Goal: Task Accomplishment & Management: Manage account settings

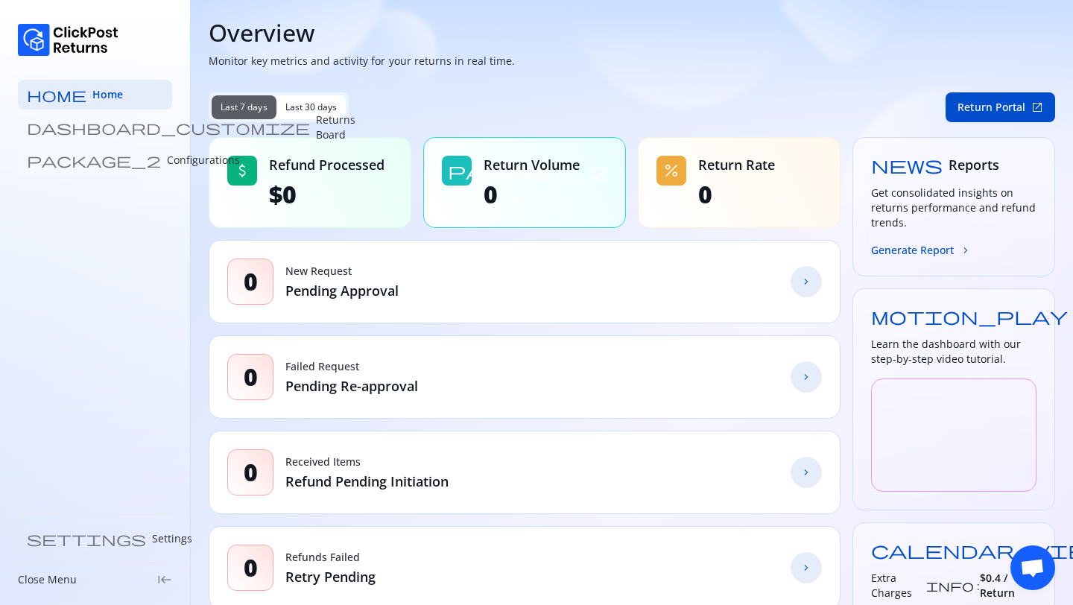
click at [167, 159] on p "Configurations" at bounding box center [203, 160] width 73 height 15
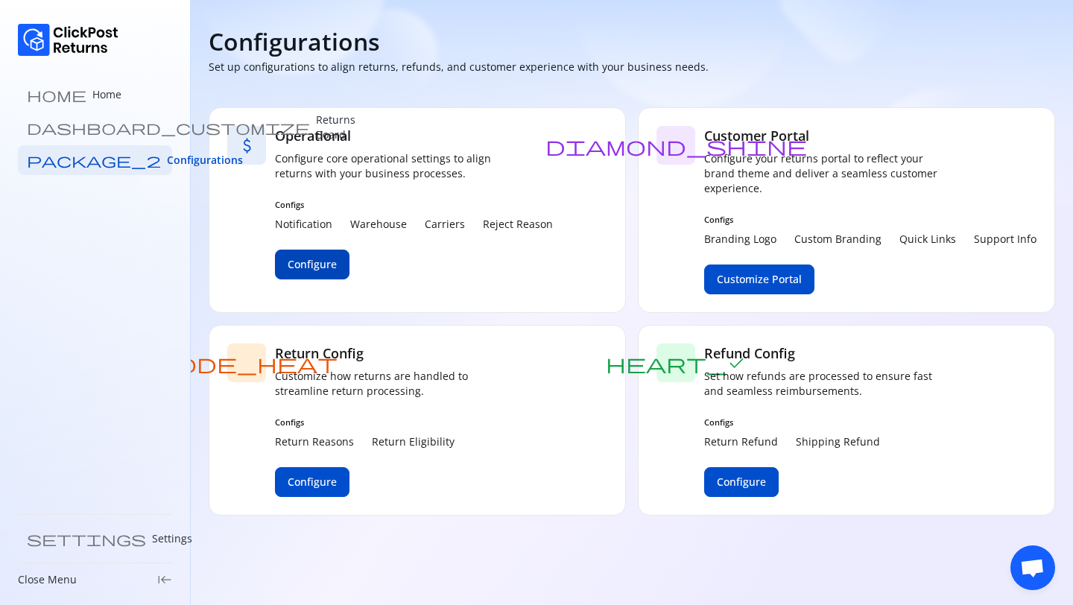
click at [323, 271] on span "Configure" at bounding box center [312, 264] width 49 height 15
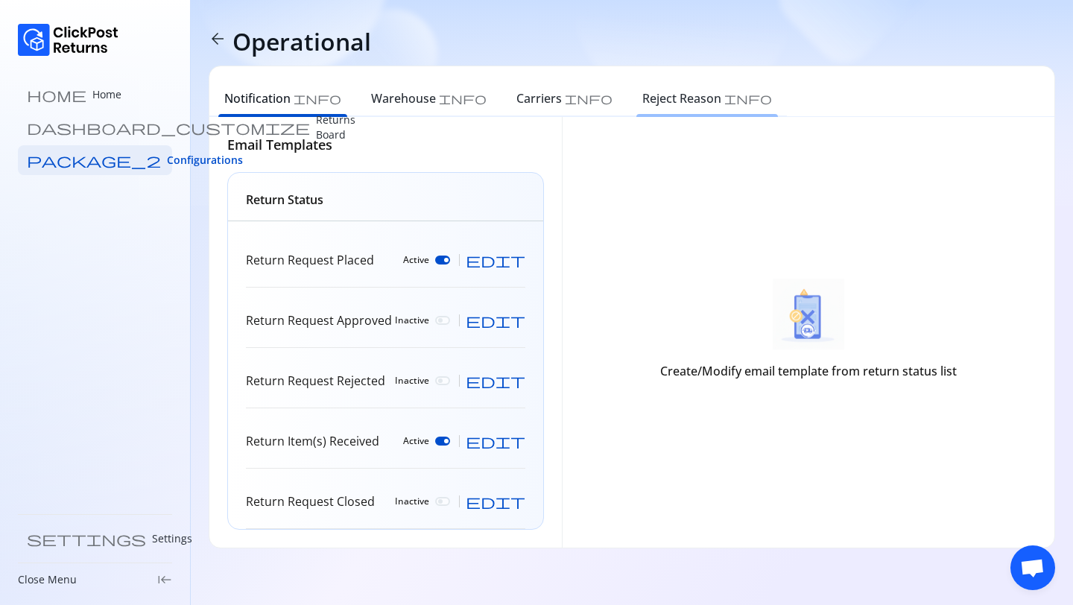
click at [642, 95] on h6 "Reject Reason" at bounding box center [681, 98] width 79 height 18
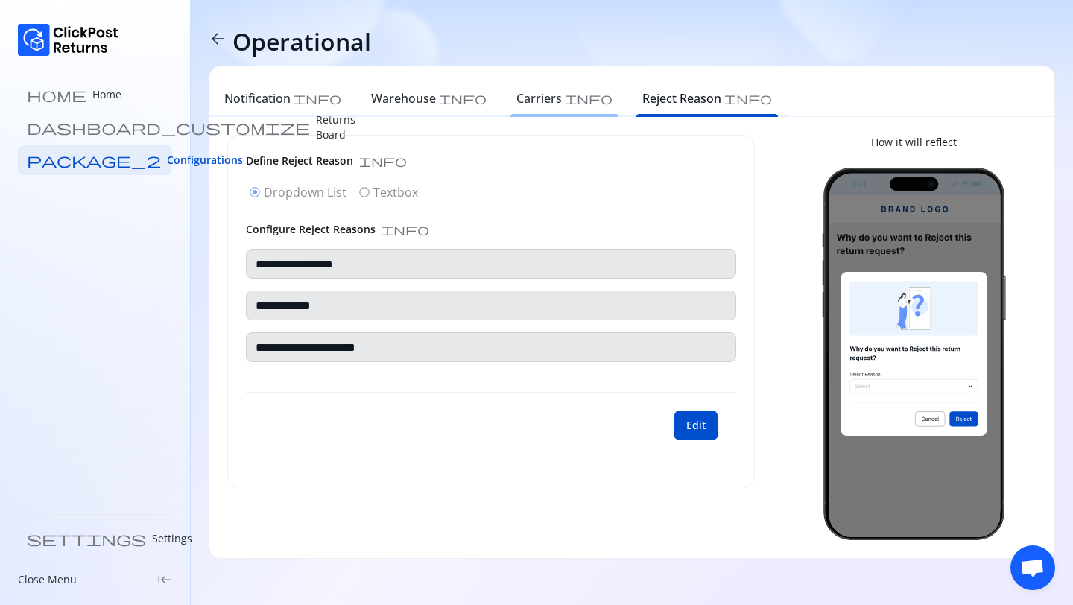
click at [501, 115] on div "Carriers info" at bounding box center [564, 100] width 126 height 33
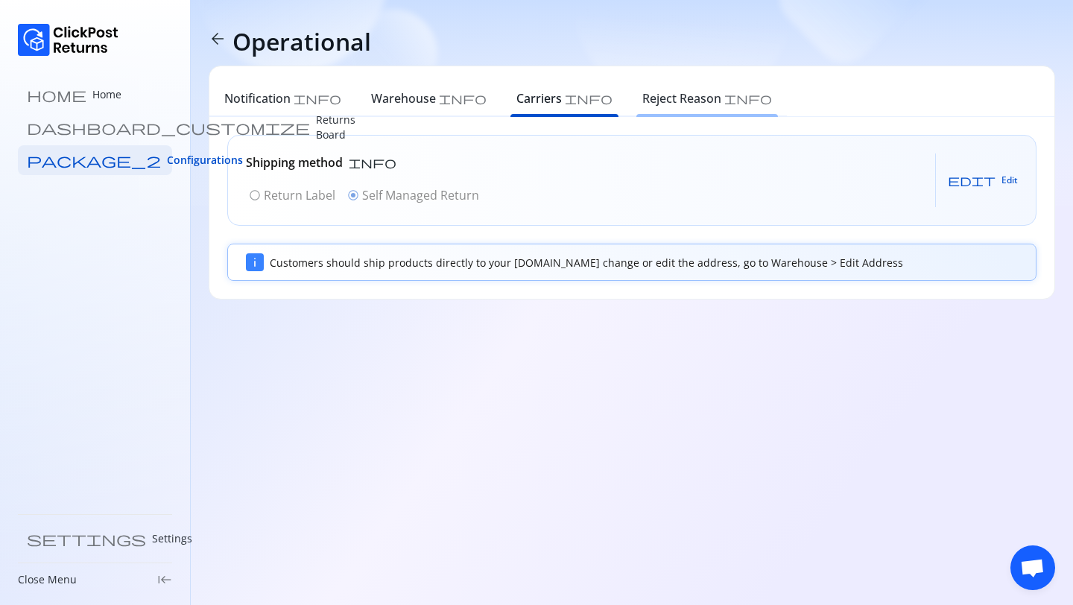
click at [627, 116] on div "Reject Reason info" at bounding box center [706, 100] width 159 height 33
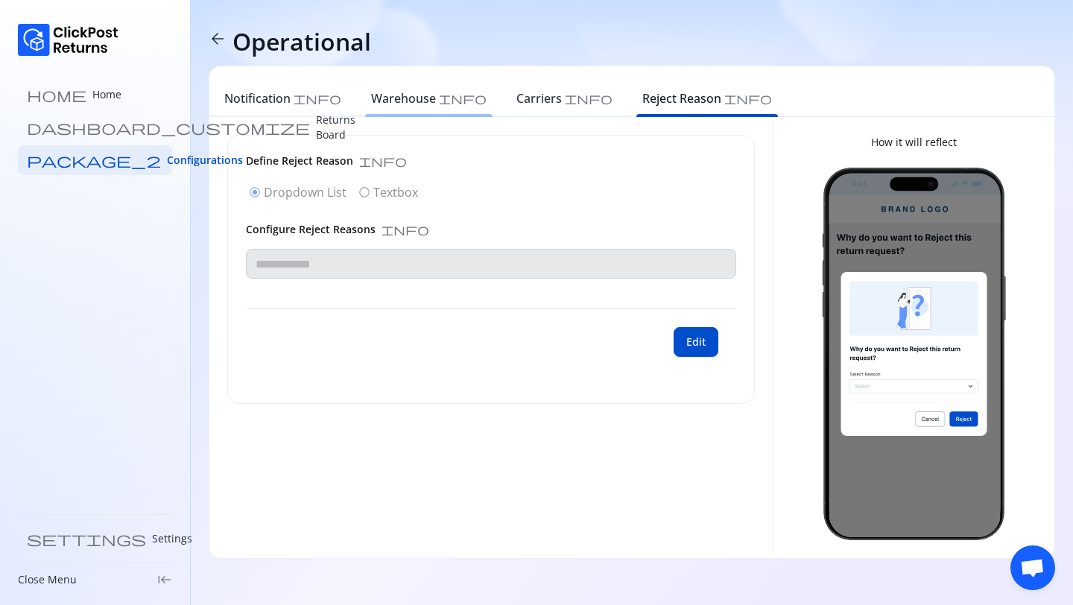
type input "**********"
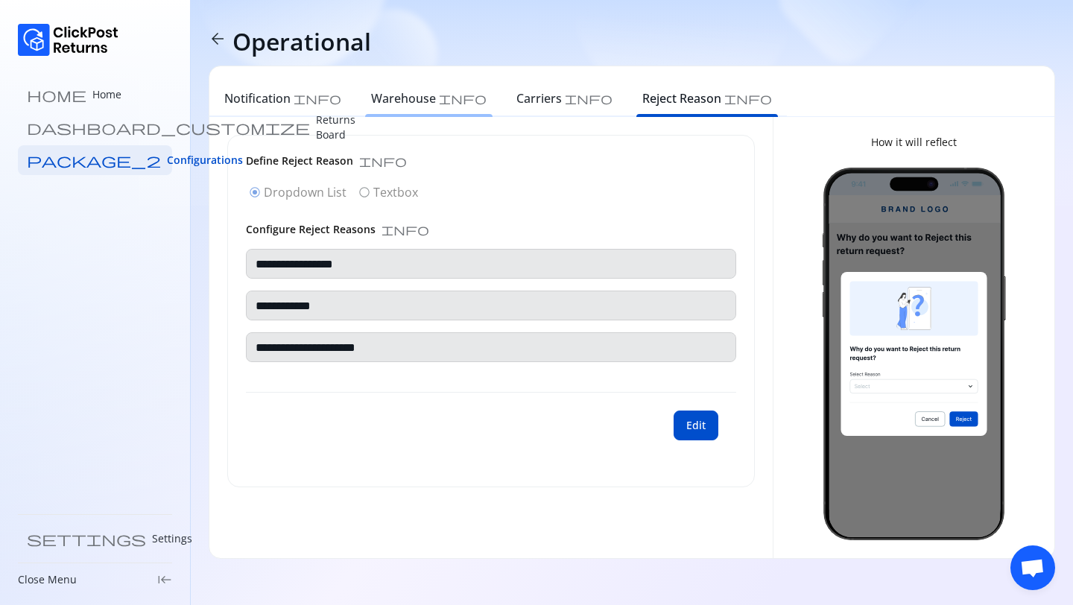
click at [356, 110] on div "Warehouse info" at bounding box center [428, 100] width 145 height 33
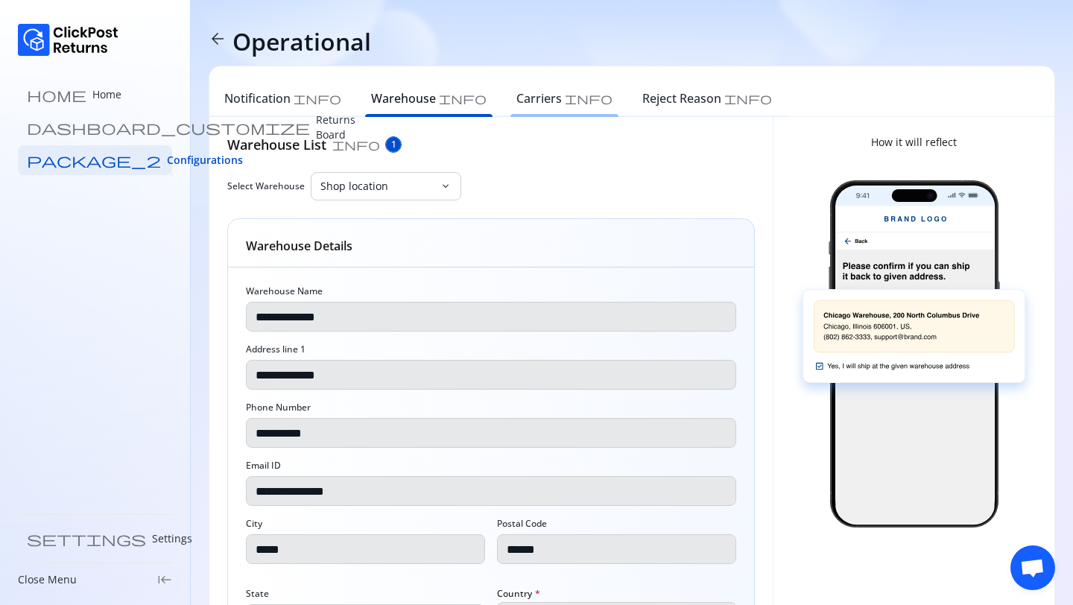
click at [501, 107] on div "Carriers info" at bounding box center [564, 100] width 126 height 33
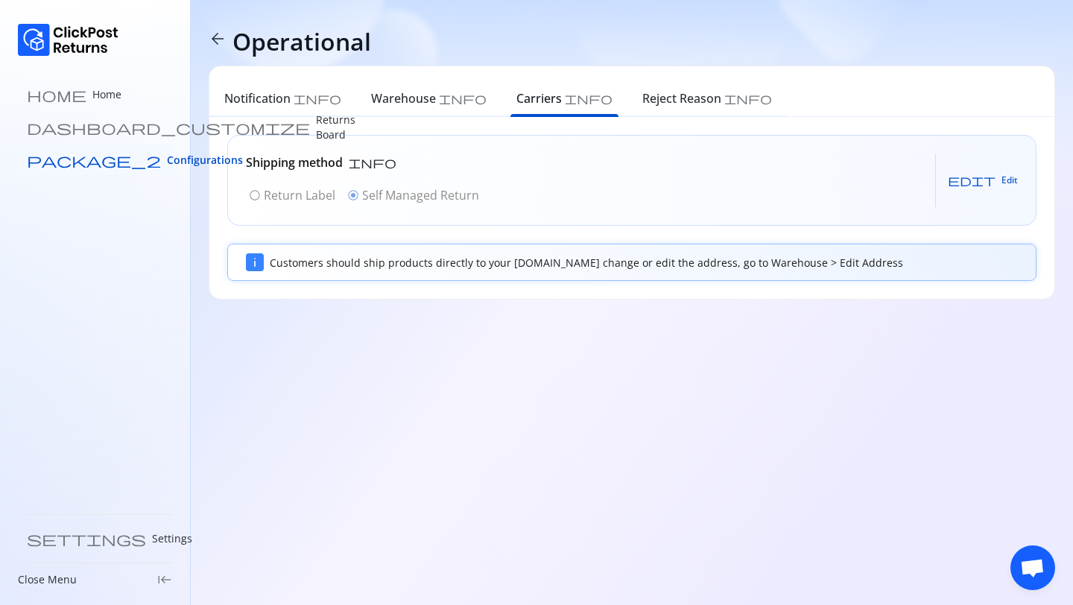
click at [105, 150] on link "package_2 Configurations" at bounding box center [95, 160] width 154 height 30
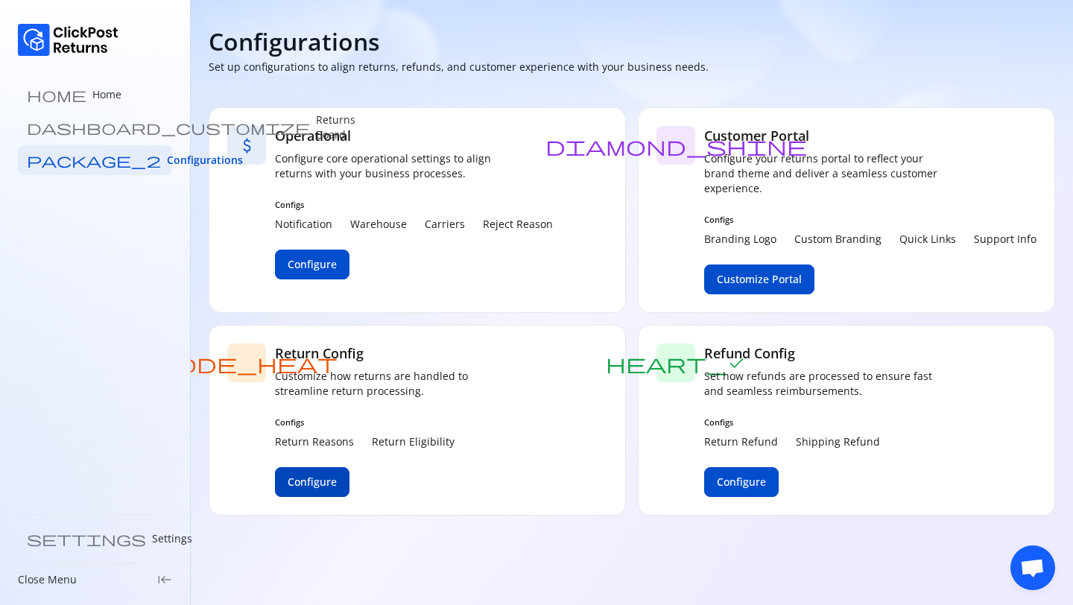
click at [307, 484] on span "Configure" at bounding box center [312, 482] width 49 height 15
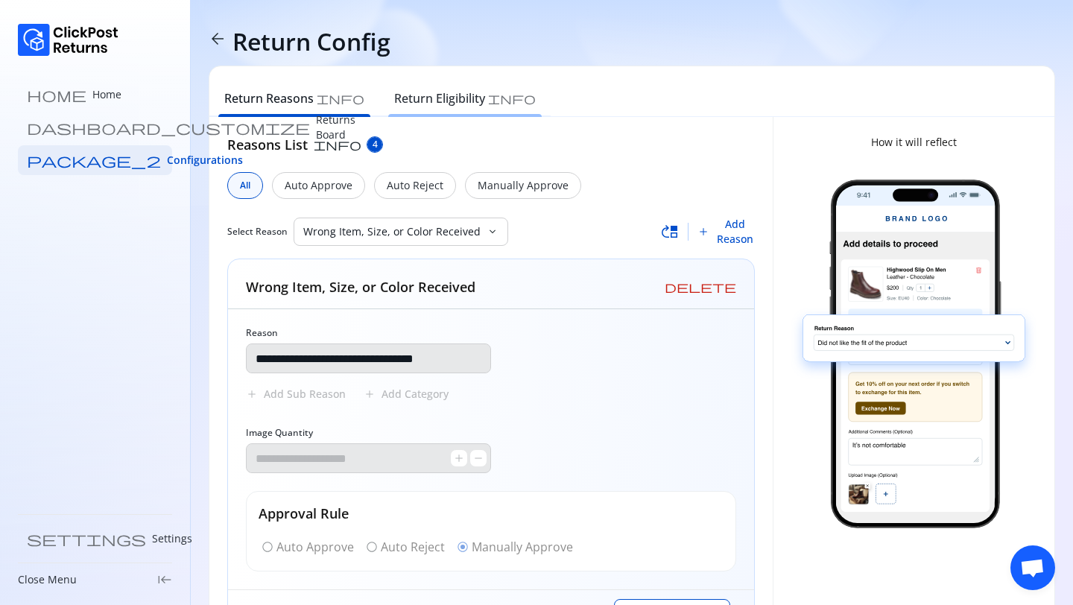
click at [394, 105] on h6 "Return Eligibility" at bounding box center [439, 98] width 91 height 18
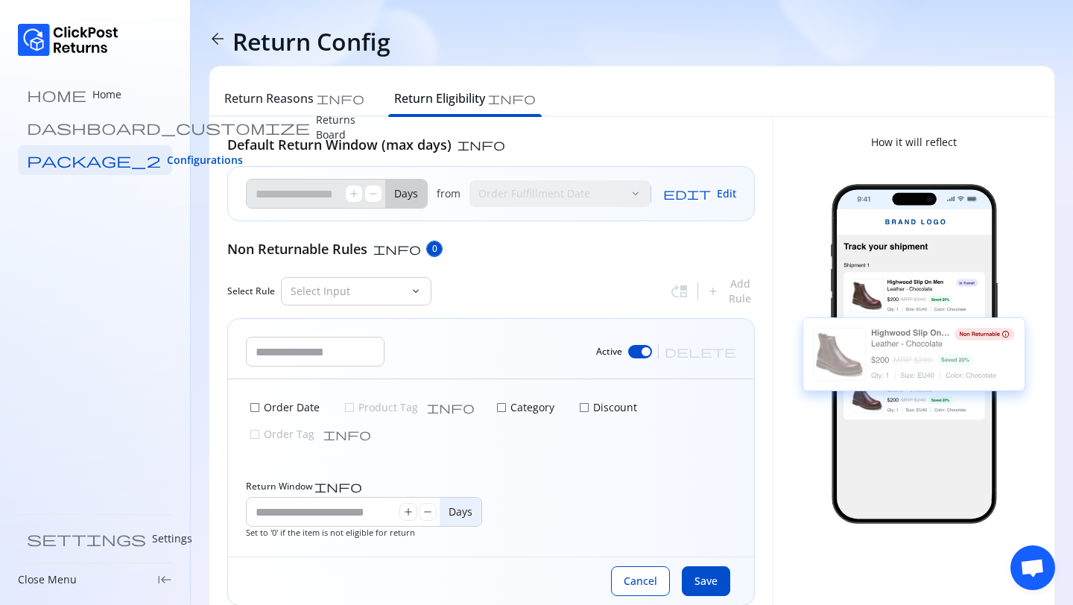
scroll to position [10, 0]
